Goal: Check status: Check status

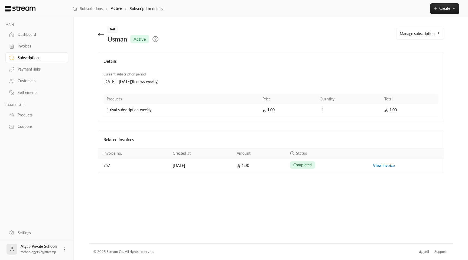
click at [29, 62] on link "Subscriptions" at bounding box center [36, 57] width 63 height 11
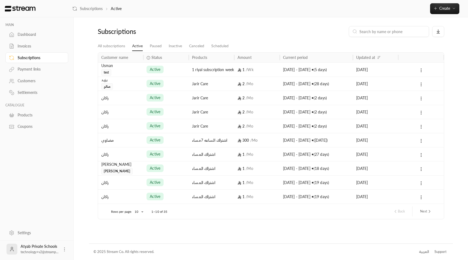
click at [218, 71] on div "1 riyal subscription weekly" at bounding box center [211, 70] width 39 height 14
